Goal: Task Accomplishment & Management: Manage account settings

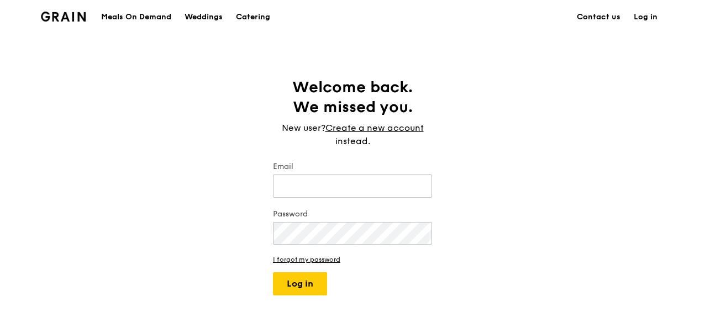
type input "[PERSON_NAME][EMAIL_ADDRESS][PERSON_NAME][DOMAIN_NAME]"
click at [273, 272] on button "Log in" at bounding box center [300, 283] width 54 height 23
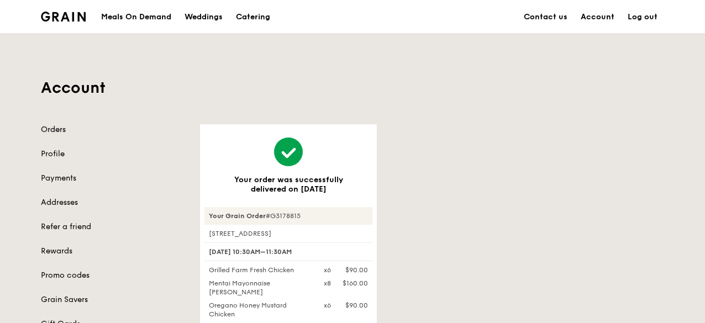
click at [51, 125] on link "Orders" at bounding box center [114, 129] width 146 height 11
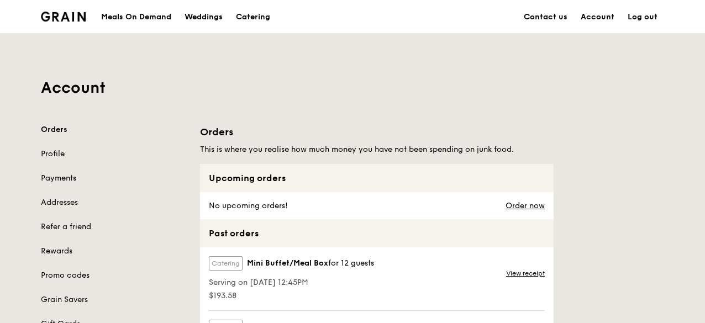
click at [154, 9] on div "Meals On Demand" at bounding box center [136, 17] width 70 height 33
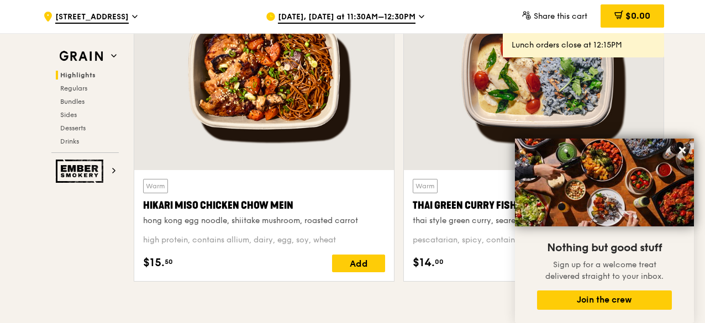
scroll to position [442, 0]
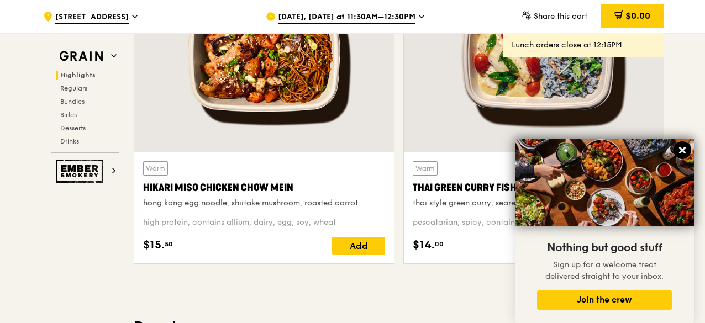
click at [679, 149] on icon at bounding box center [682, 150] width 7 height 7
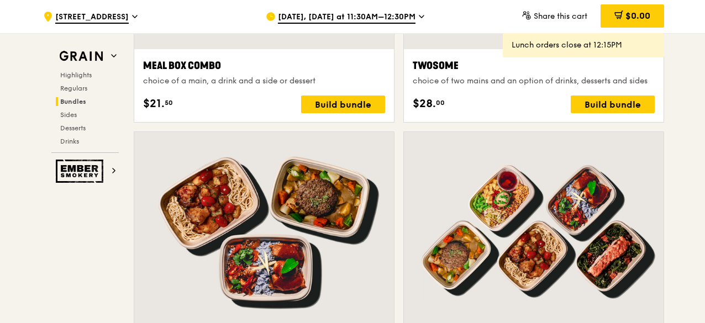
scroll to position [1809, 0]
